Goal: Information Seeking & Learning: Find specific fact

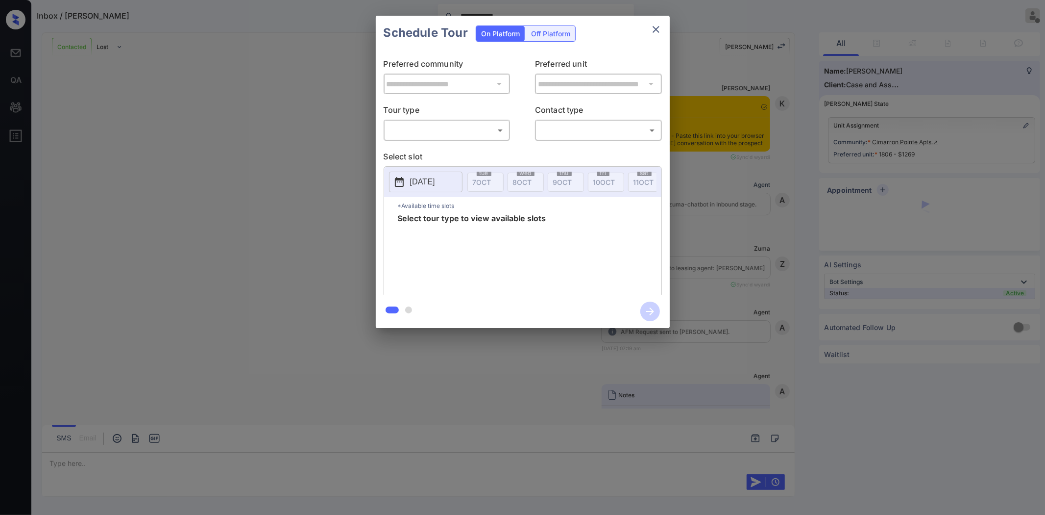
click at [448, 138] on body "**********" at bounding box center [522, 257] width 1045 height 515
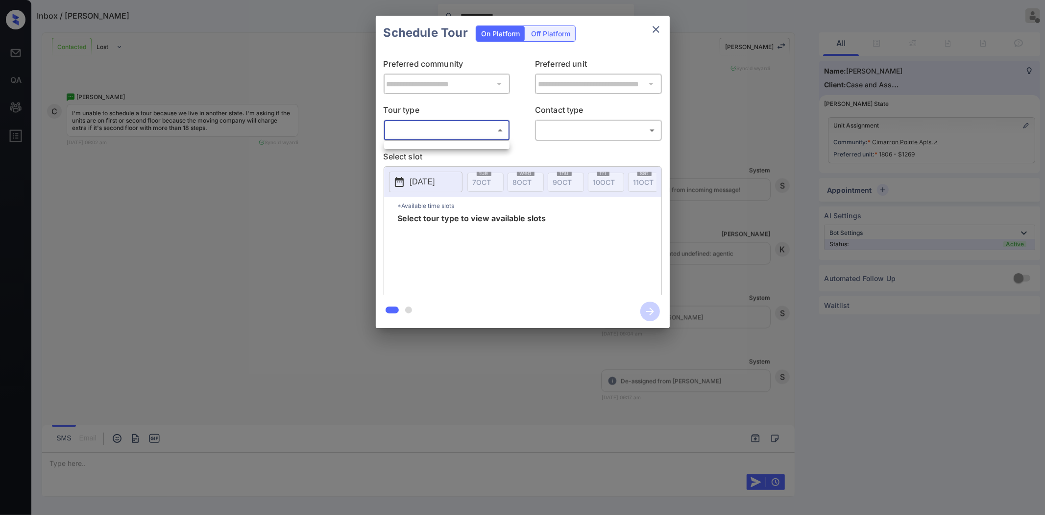
click at [310, 173] on div at bounding box center [522, 257] width 1045 height 515
click at [654, 24] on icon "close" at bounding box center [656, 30] width 12 height 12
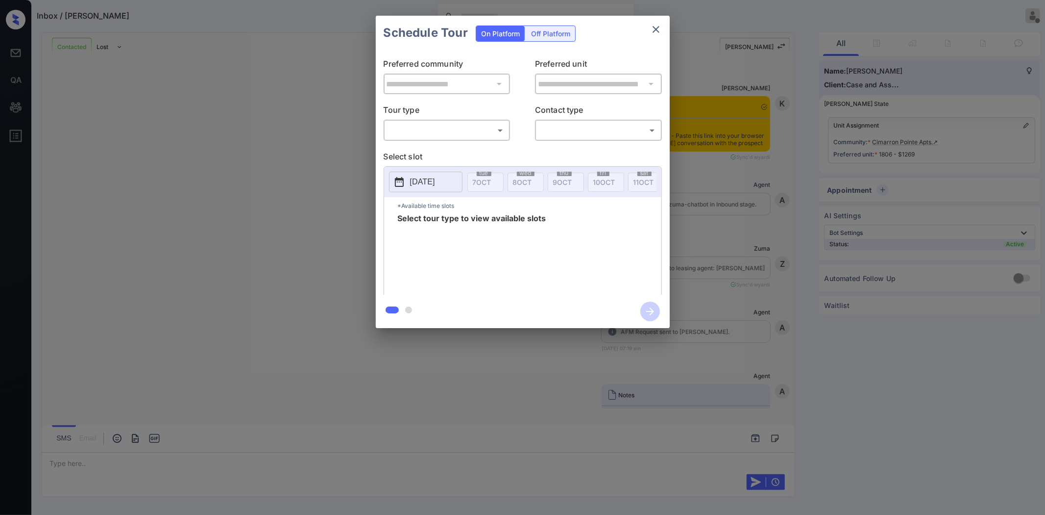
click at [394, 134] on body "Inbox / Coleson Wrege Ajaya G Offline Set yourself online Set yourself on break…" at bounding box center [522, 257] width 1045 height 515
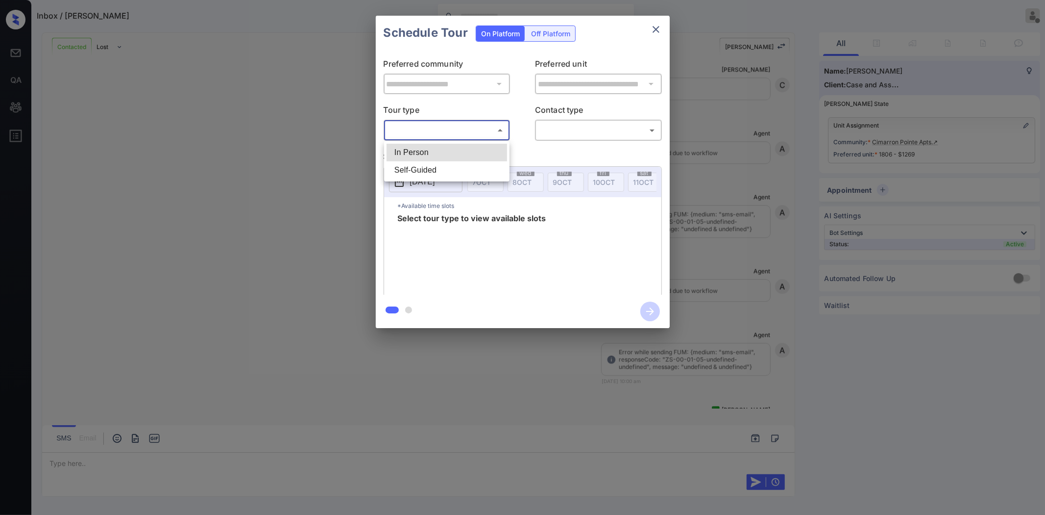
click at [306, 172] on div at bounding box center [522, 257] width 1045 height 515
click at [666, 28] on div "Schedule Tour On Platform Off Platform" at bounding box center [523, 33] width 294 height 34
click at [657, 27] on icon "close" at bounding box center [656, 30] width 12 height 12
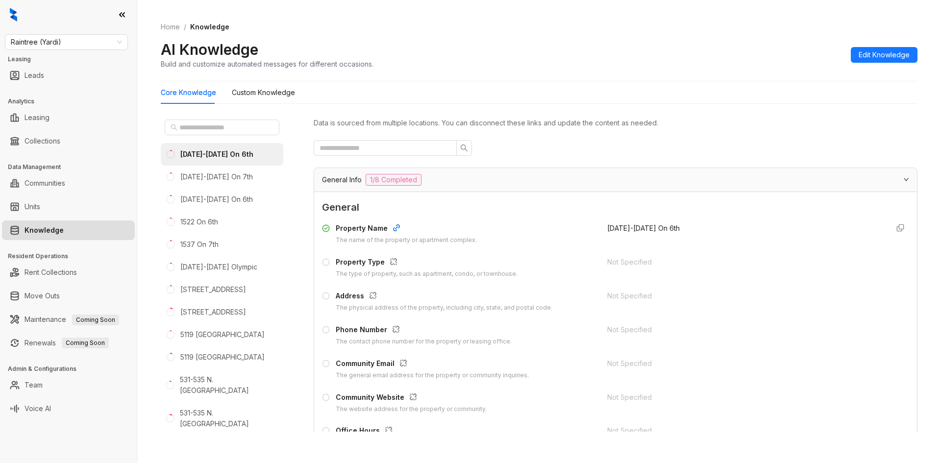
click at [64, 235] on link "Knowledge" at bounding box center [44, 231] width 39 height 20
click at [84, 43] on span "Raintree (Yardi)" at bounding box center [66, 42] width 111 height 15
type input "****"
click at [70, 79] on div "Raintree Partners" at bounding box center [66, 77] width 107 height 11
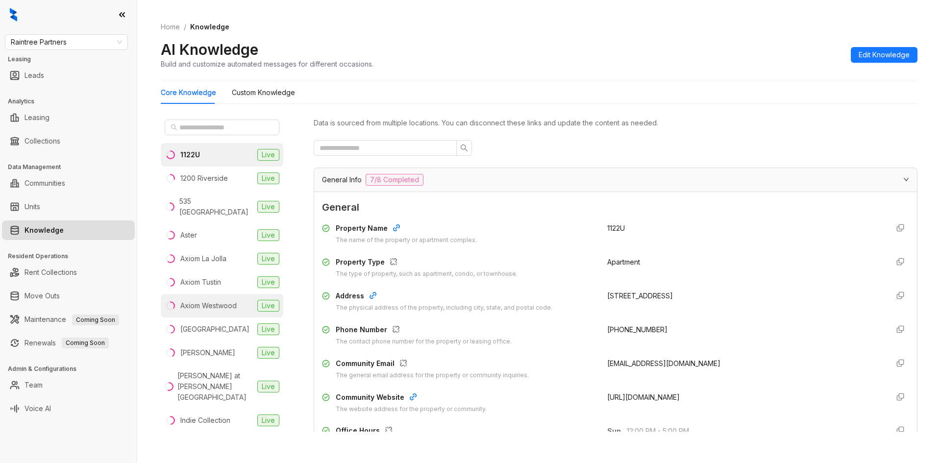
click at [197, 300] on div "Axiom Westwood" at bounding box center [208, 305] width 56 height 11
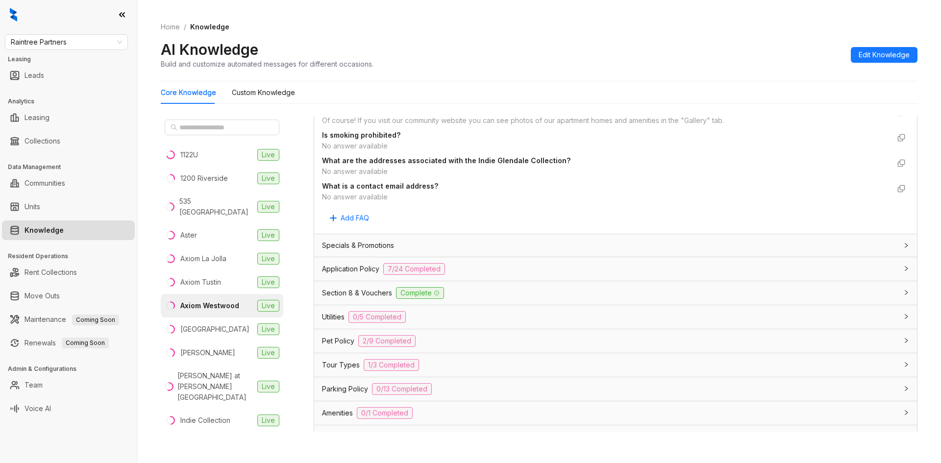
scroll to position [625, 0]
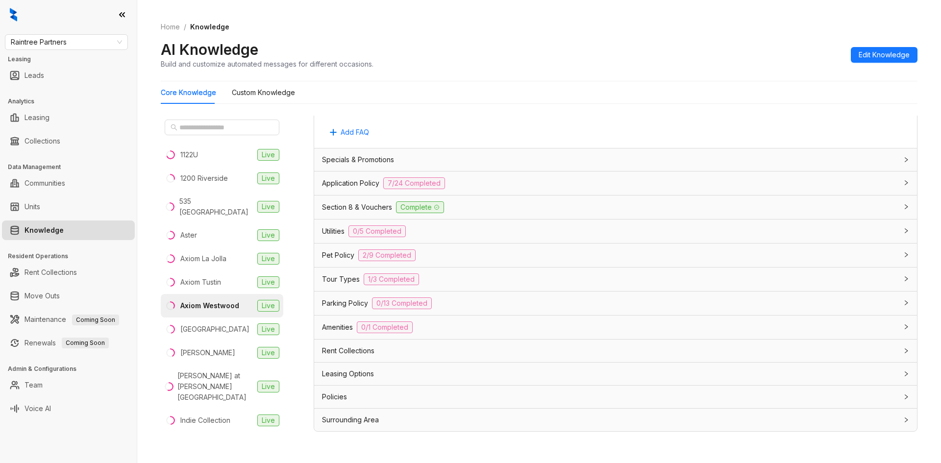
click at [334, 301] on span "Parking Policy" at bounding box center [345, 303] width 46 height 11
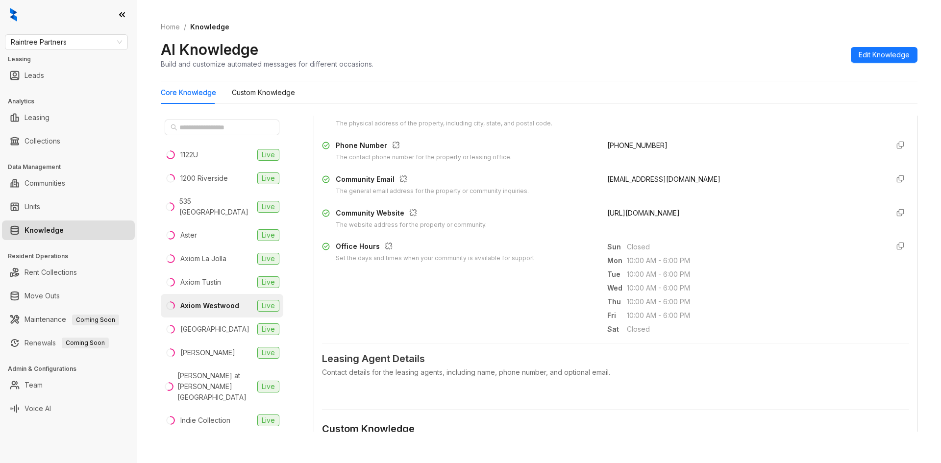
scroll to position [184, 0]
